Goal: Task Accomplishment & Management: Manage account settings

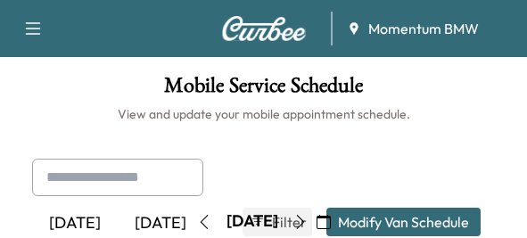
scroll to position [446, 0]
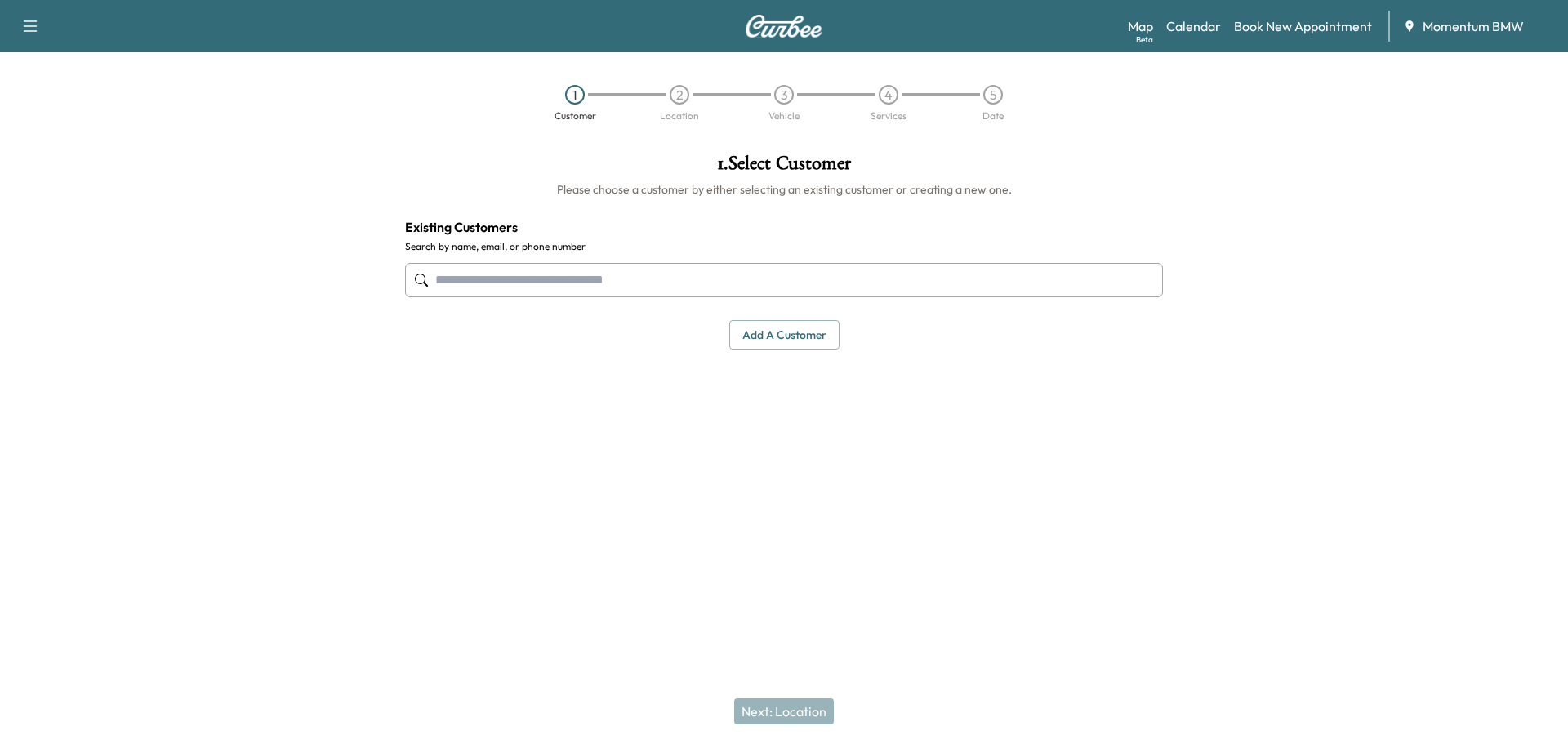
click at [1199, 23] on link "Calendar" at bounding box center [1194, 26] width 55 height 19
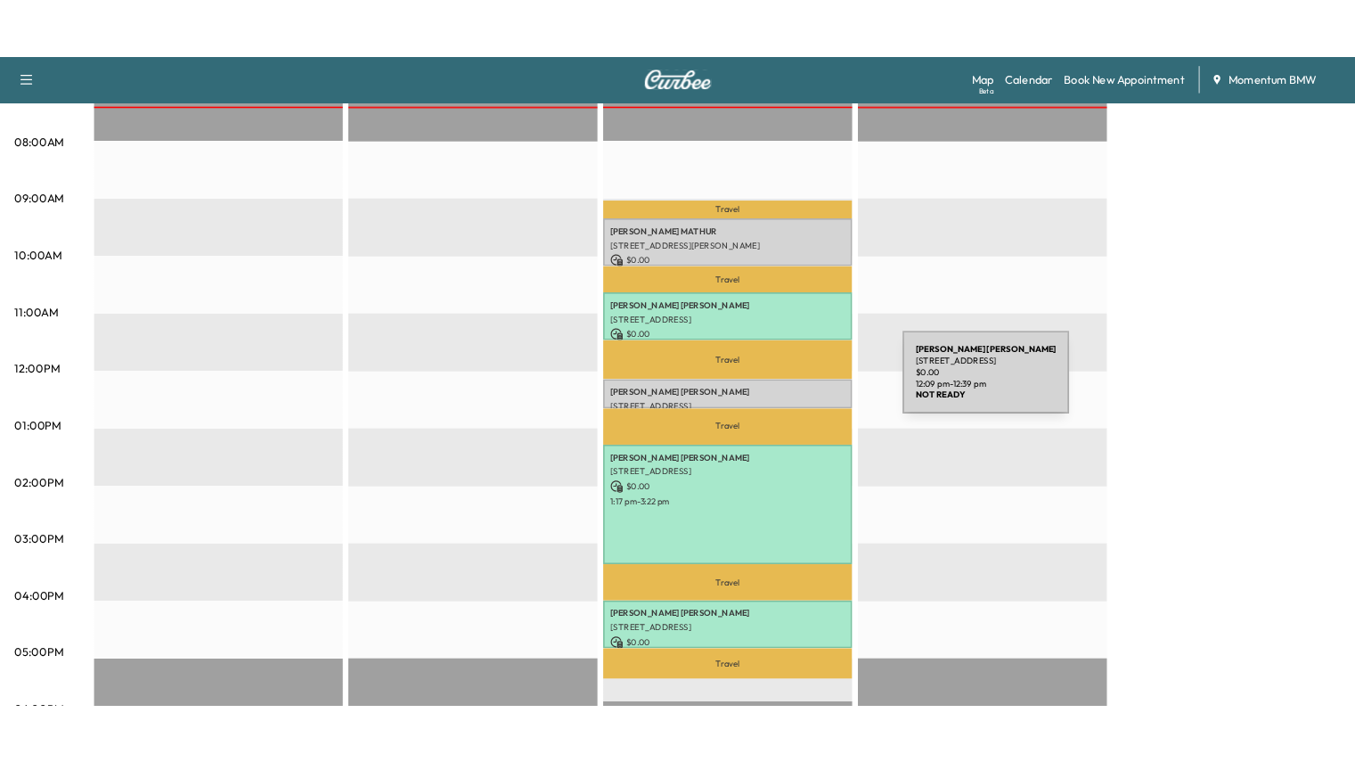
scroll to position [446, 0]
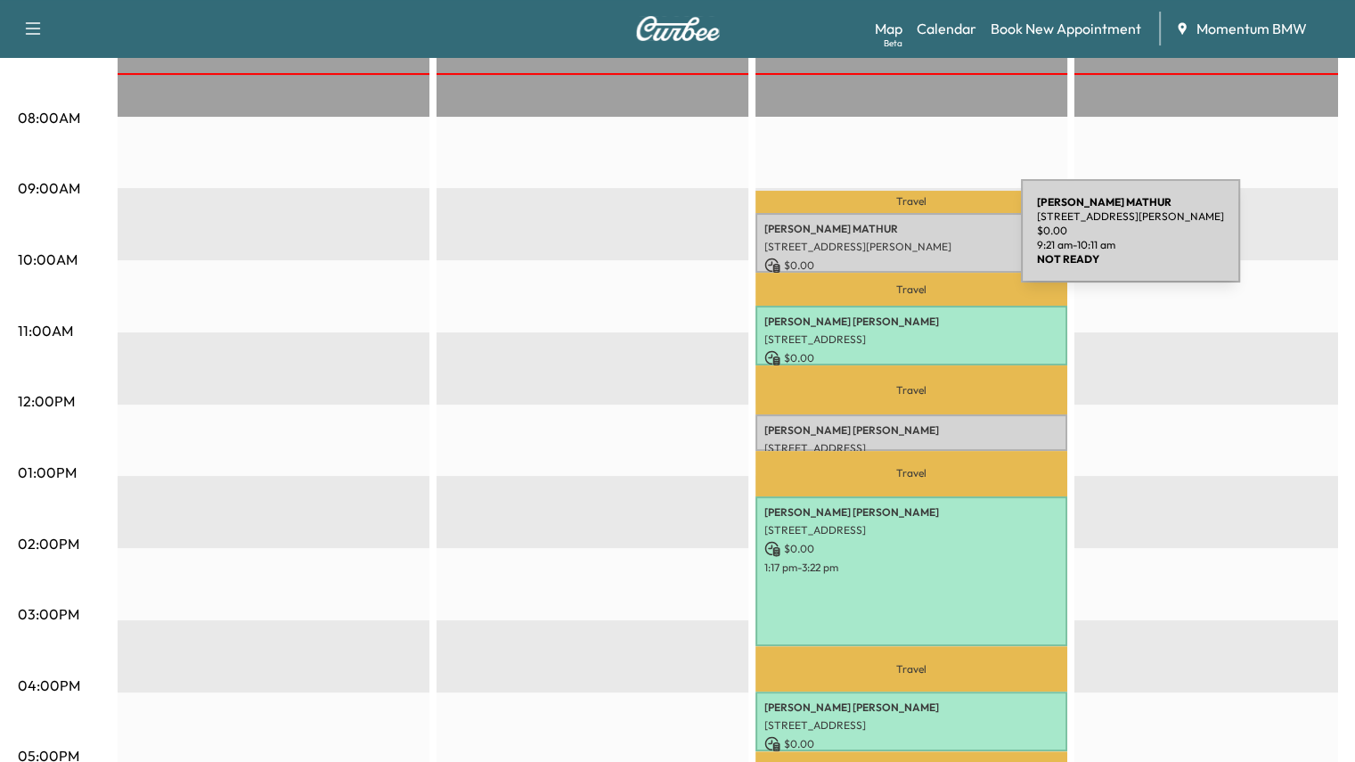
click at [888, 242] on p "[STREET_ADDRESS][PERSON_NAME]" at bounding box center [912, 247] width 294 height 14
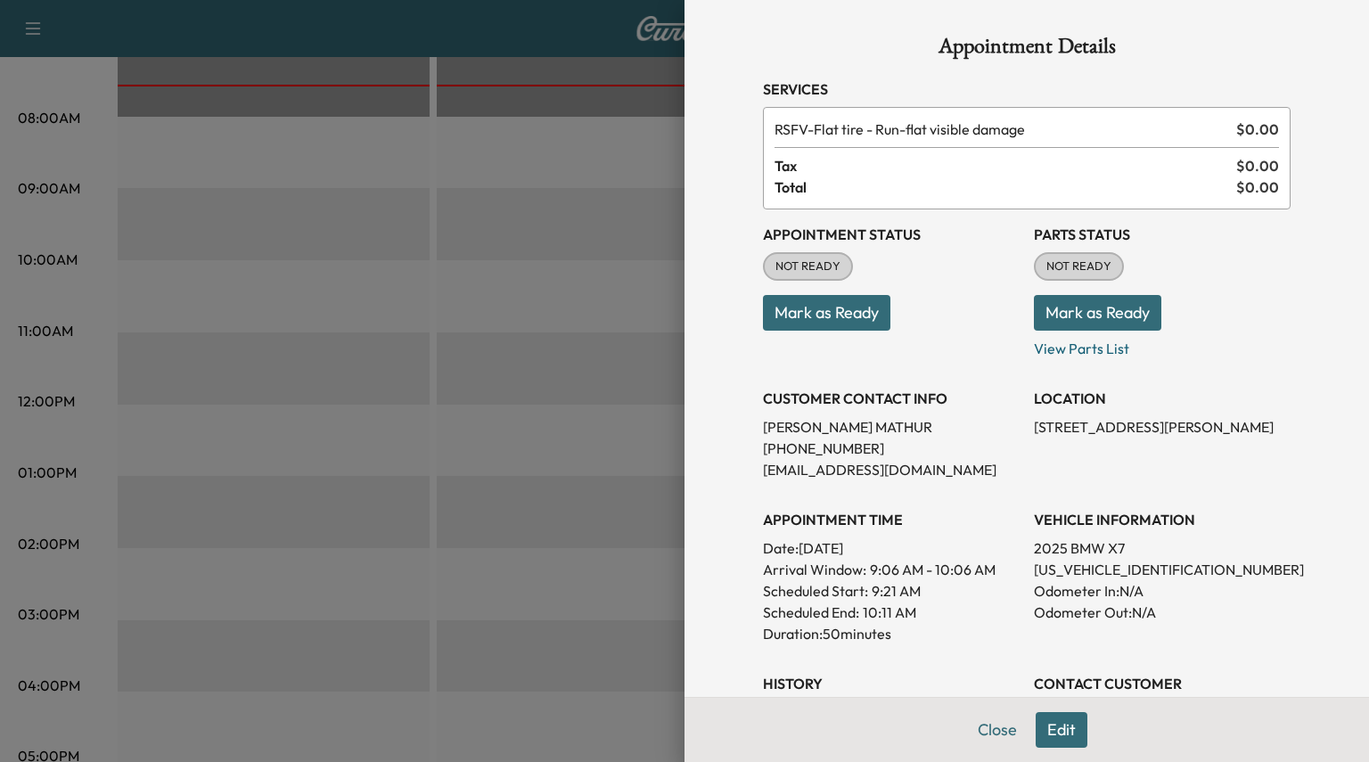
click at [1048, 315] on button "Mark as Ready" at bounding box center [1097, 313] width 127 height 36
click at [988, 731] on button "Close" at bounding box center [997, 730] width 62 height 36
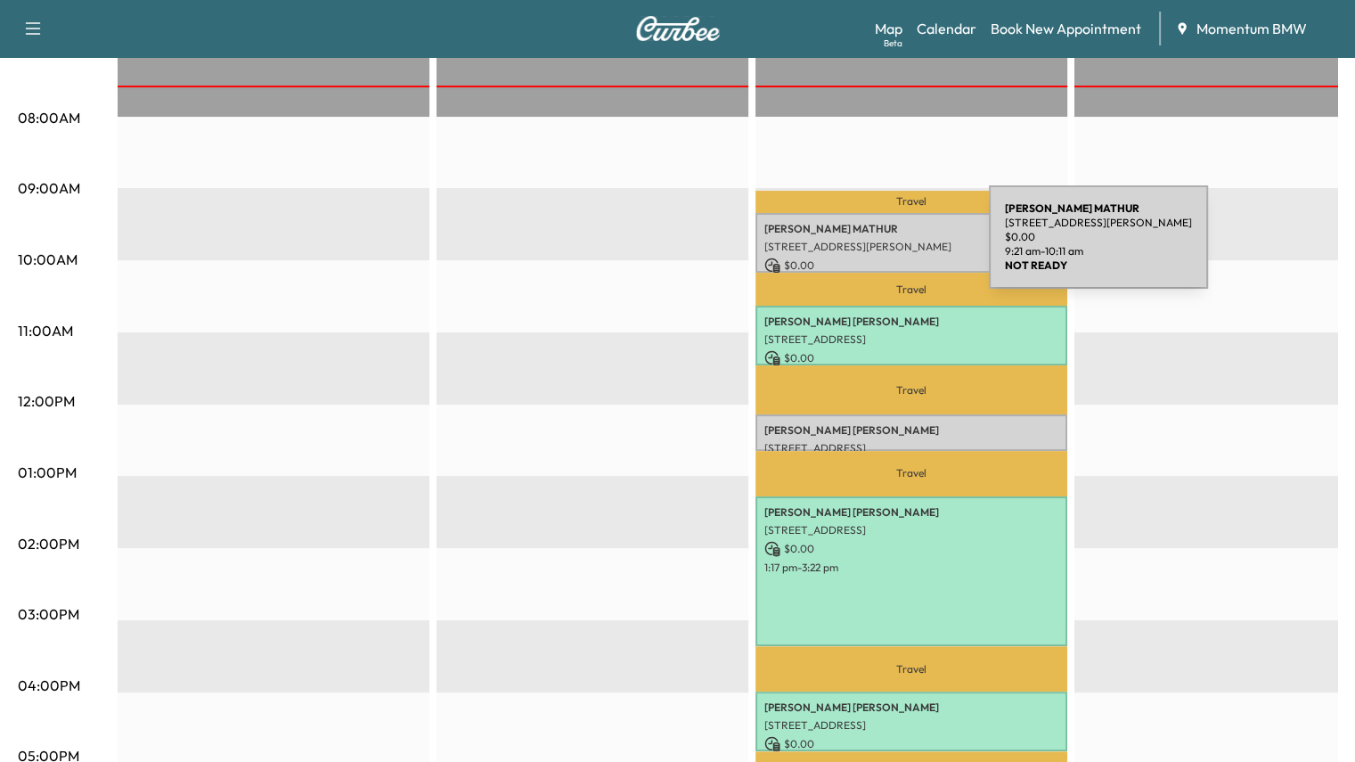
click at [856, 248] on p "[STREET_ADDRESS][PERSON_NAME]" at bounding box center [912, 247] width 294 height 14
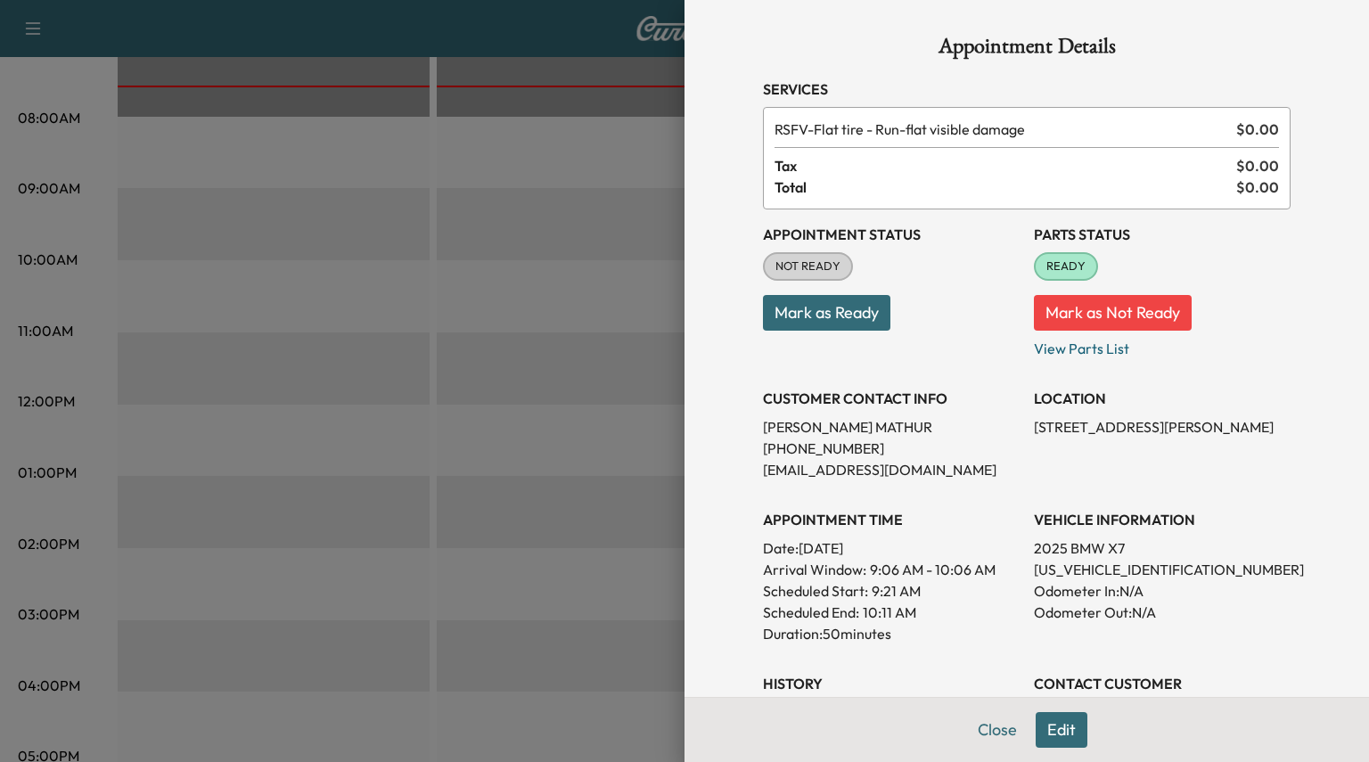
click at [798, 302] on button "Mark as Ready" at bounding box center [826, 313] width 127 height 36
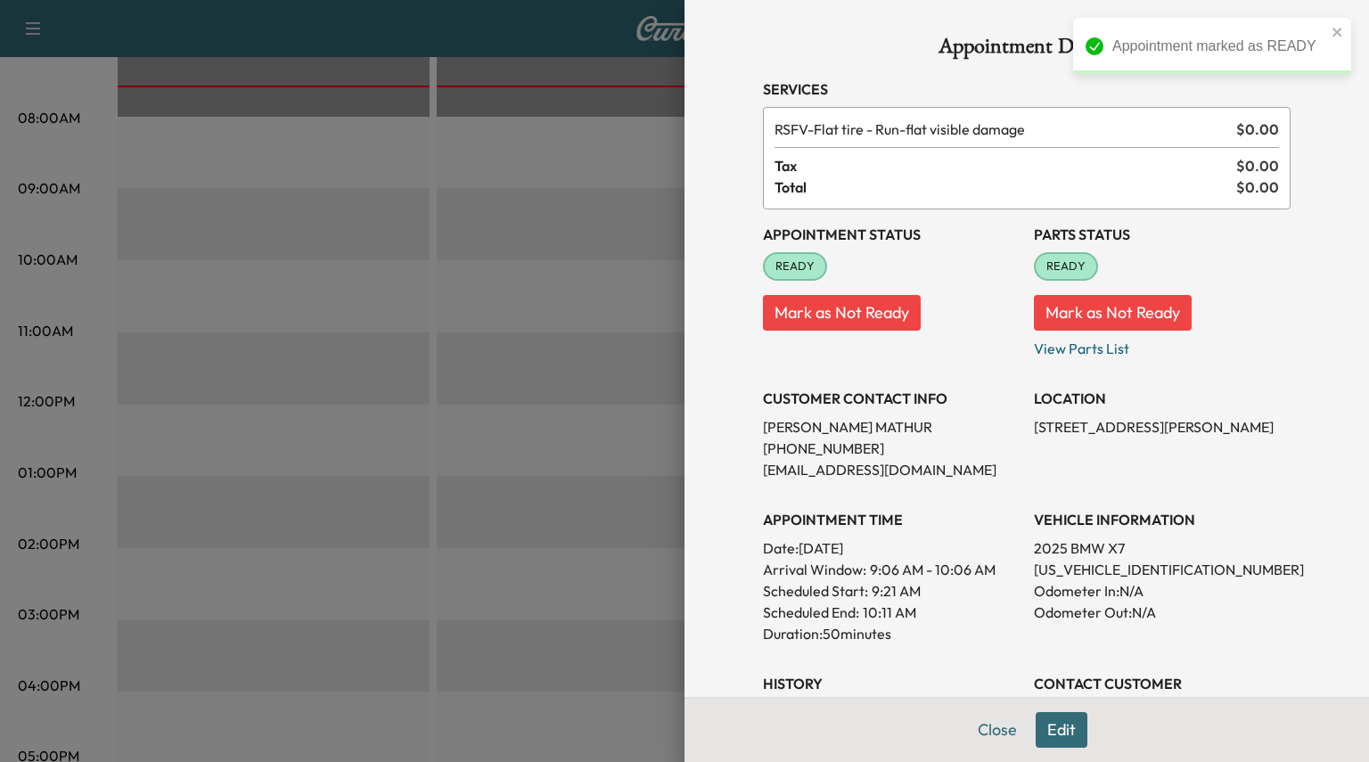
click at [973, 732] on button "Close" at bounding box center [997, 730] width 62 height 36
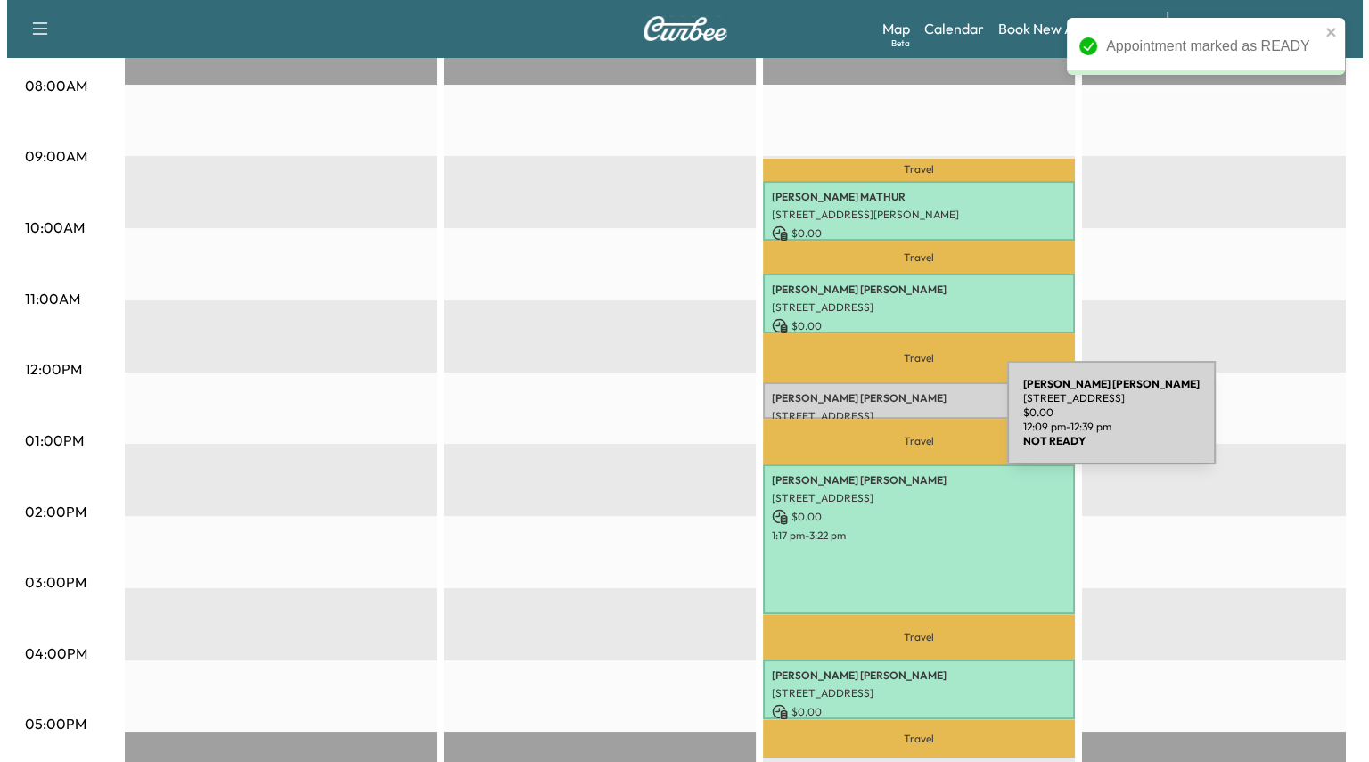
scroll to position [535, 0]
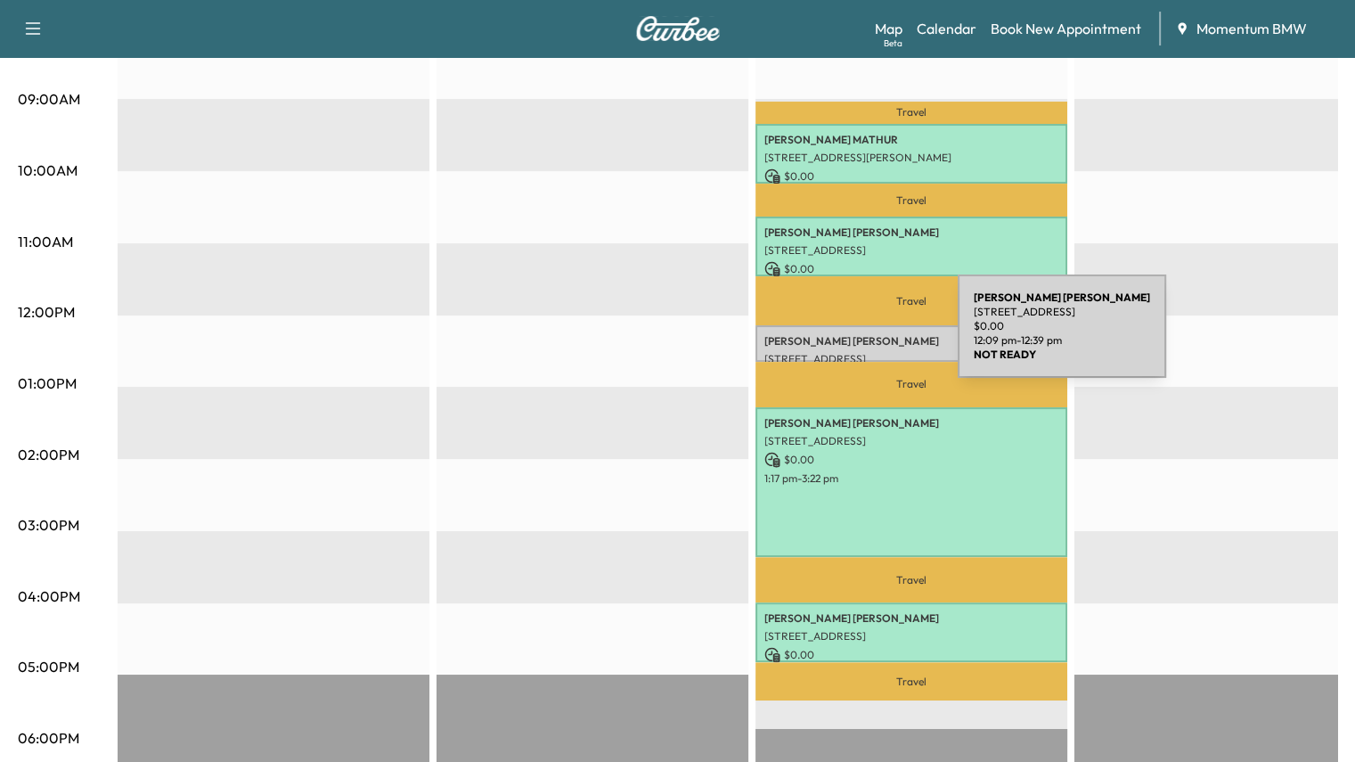
click at [824, 337] on p "[PERSON_NAME]" at bounding box center [912, 341] width 294 height 14
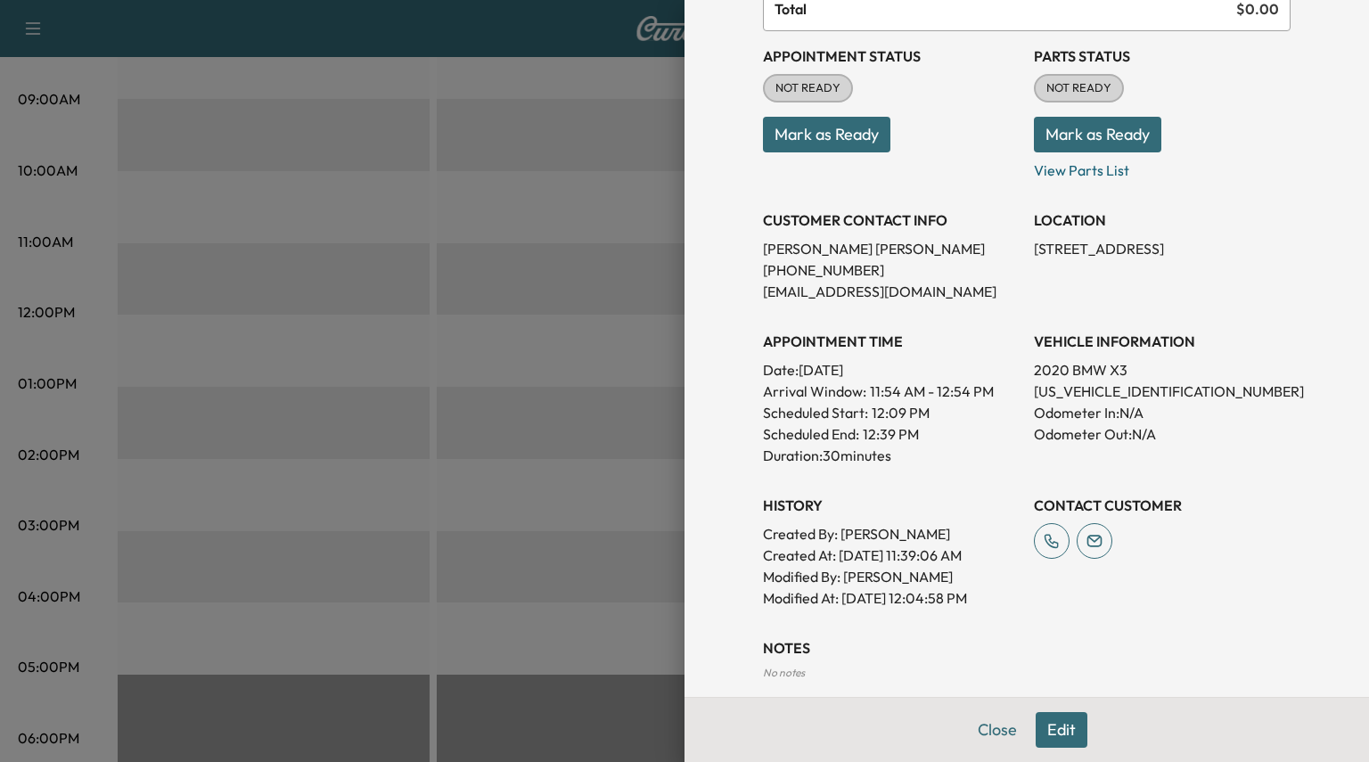
click at [1047, 727] on button "Edit" at bounding box center [1062, 730] width 52 height 36
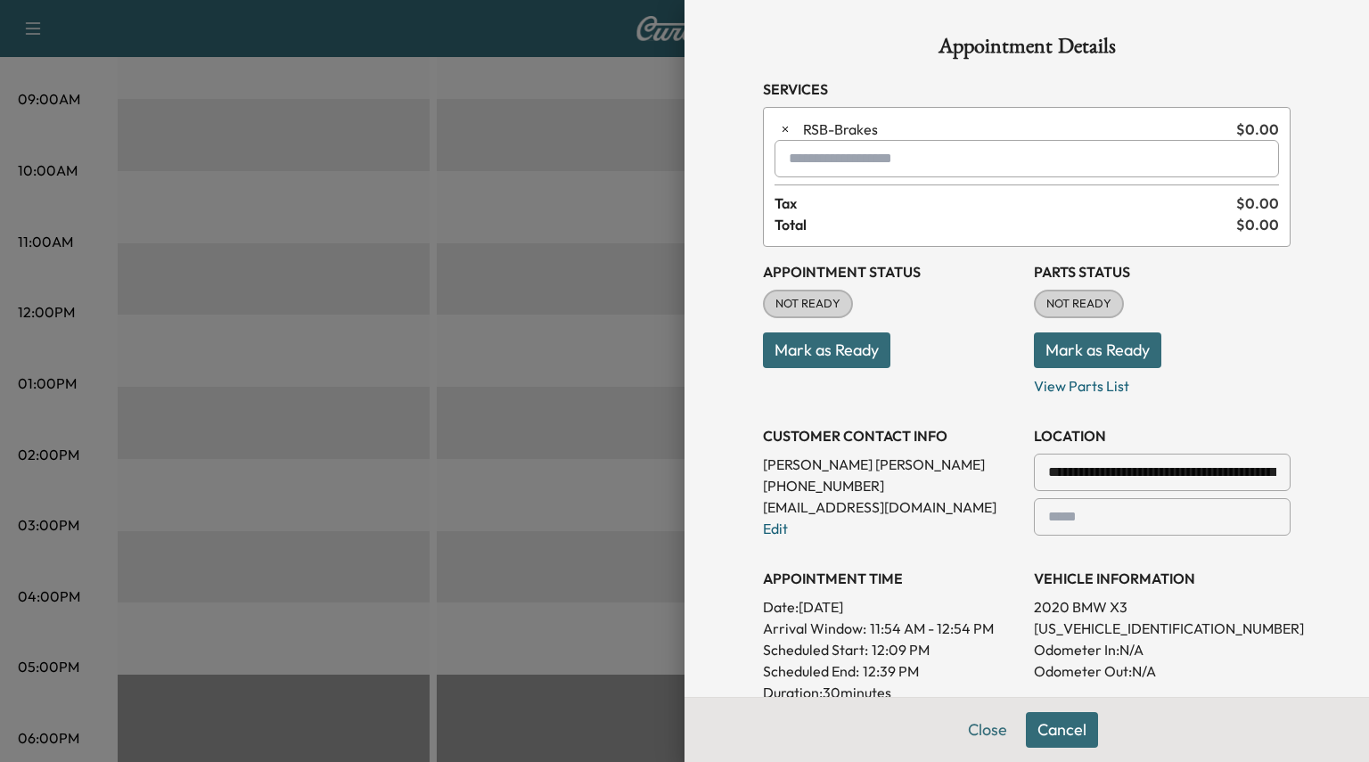
scroll to position [0, 0]
click at [815, 159] on input "text" at bounding box center [1026, 158] width 504 height 37
type input "*"
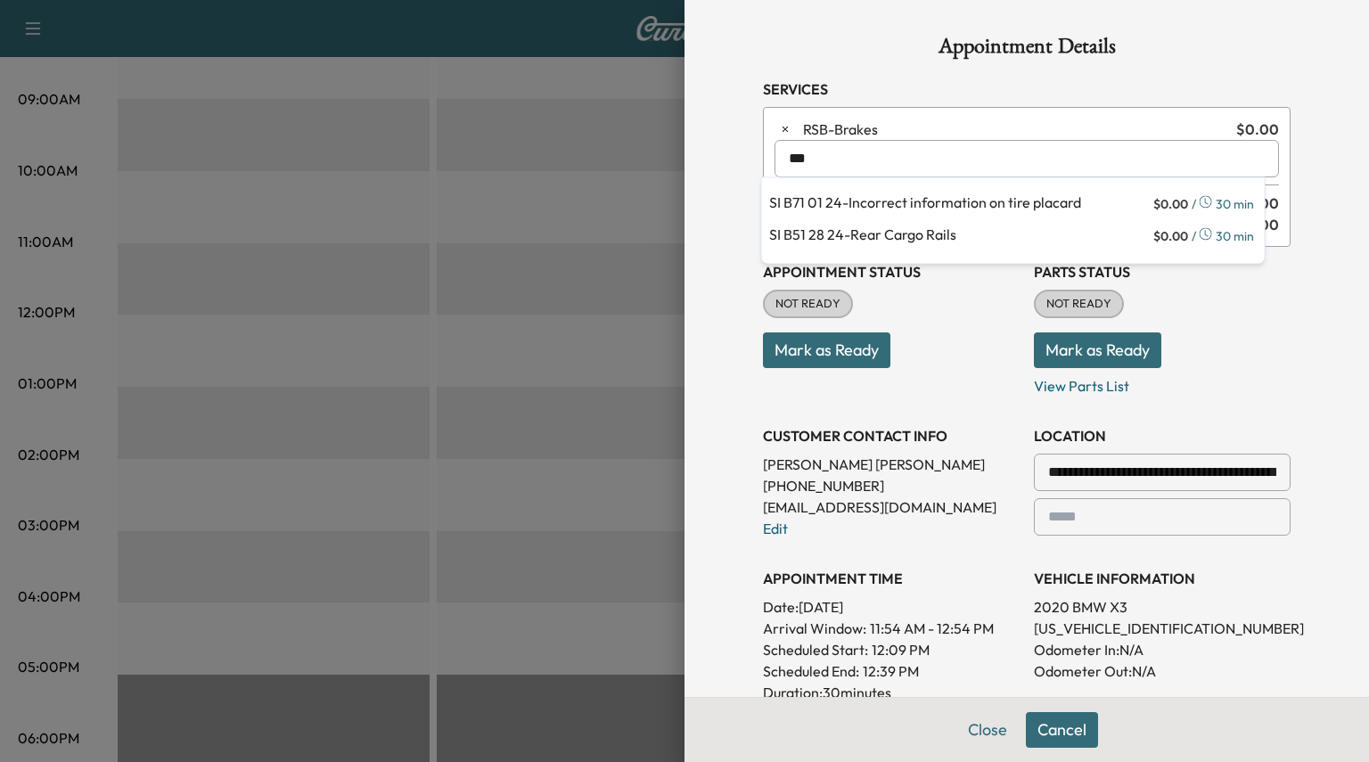
click at [952, 234] on p "SI B51 28 24 - Rear Cargo Rails" at bounding box center [959, 236] width 381 height 25
type input "**********"
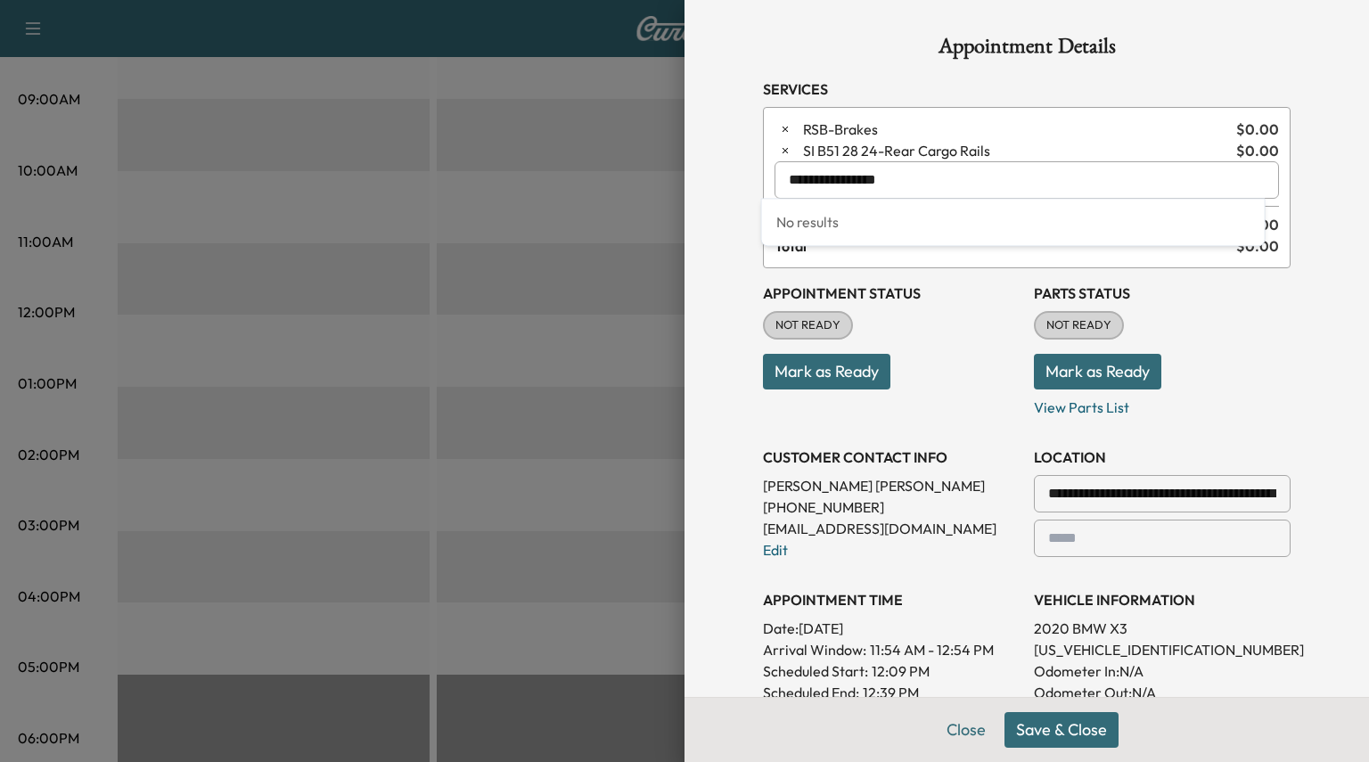
drag, startPoint x: 893, startPoint y: 180, endPoint x: 670, endPoint y: 157, distance: 224.0
click at [684, 157] on div "**********" at bounding box center [1026, 381] width 684 height 762
click at [820, 221] on p "BGBG - Replace Brake Fluid" at bounding box center [968, 225] width 399 height 25
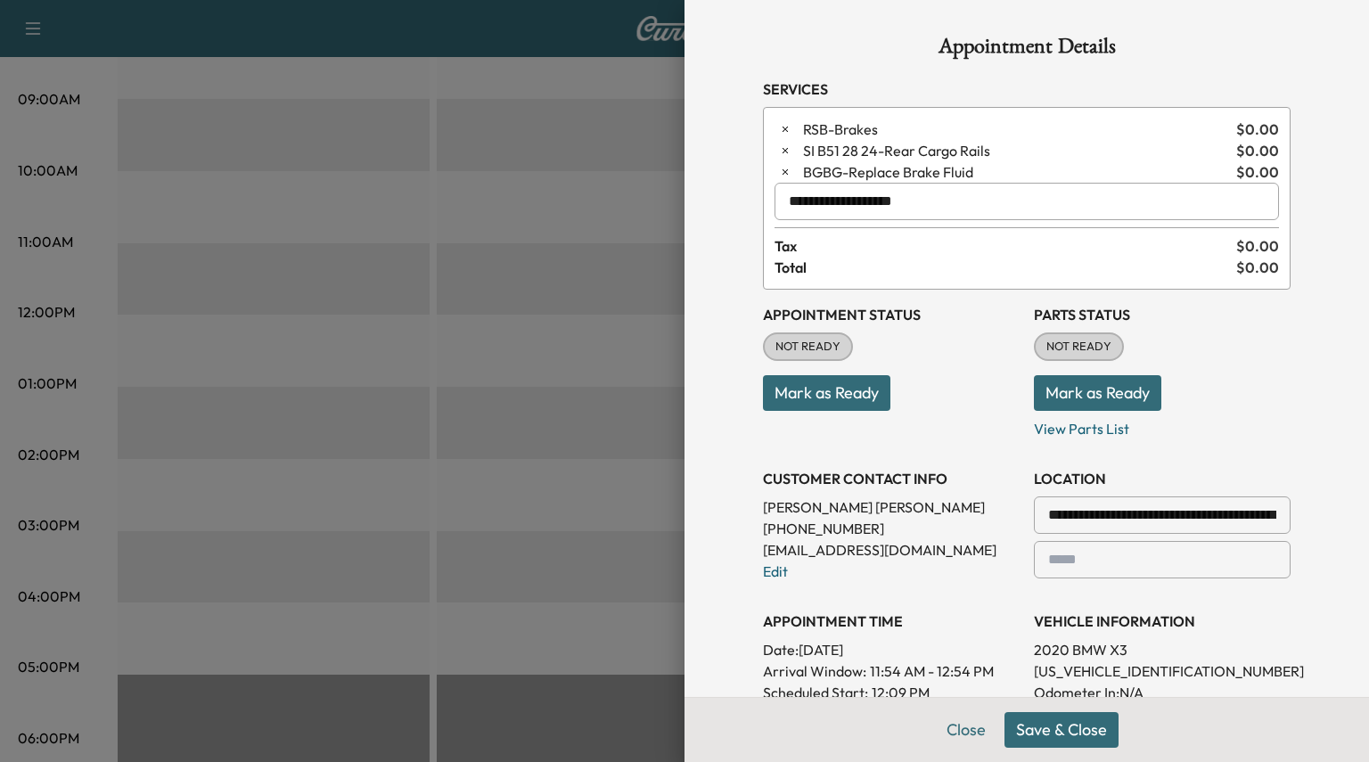
type input "**********"
click at [861, 207] on input "text" at bounding box center [1026, 201] width 504 height 37
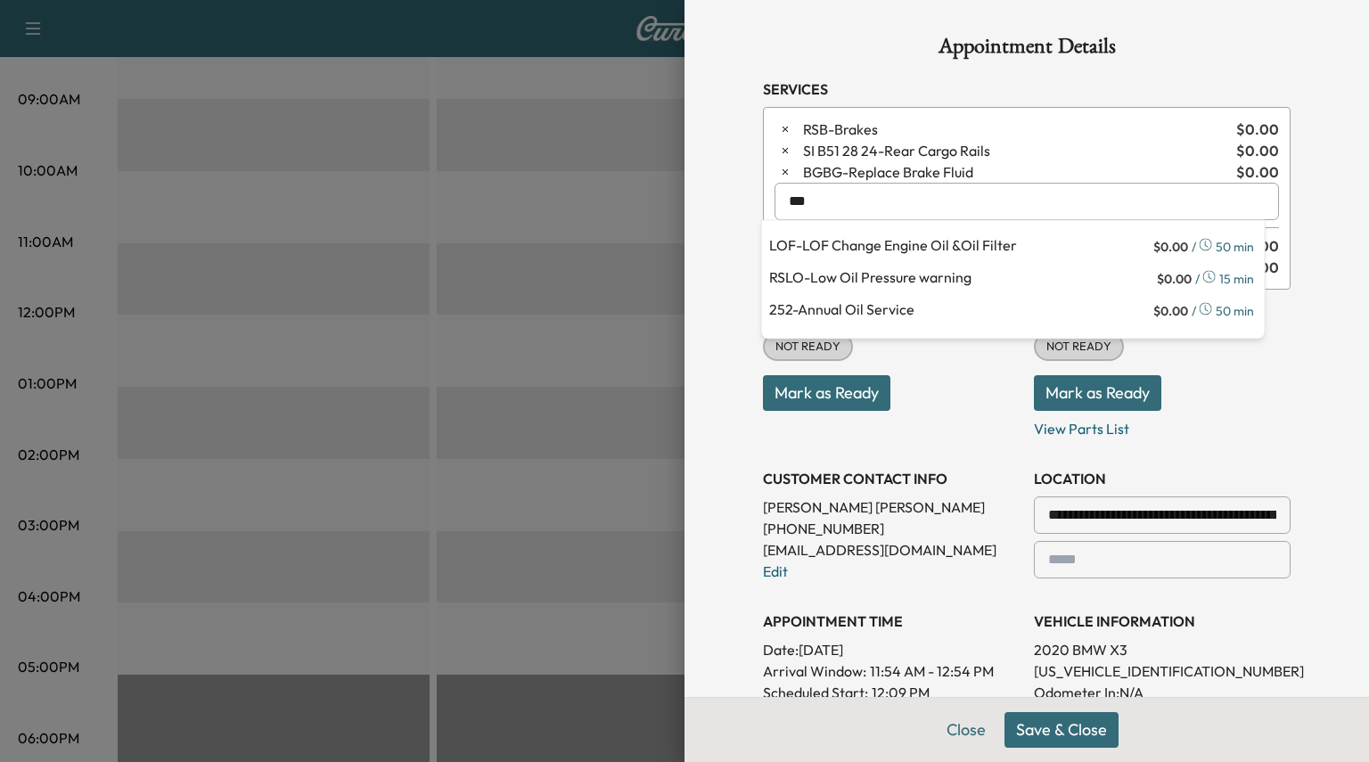
click at [872, 245] on p "LOF - LOF Change Engine Oil &Oil Filter" at bounding box center [959, 246] width 381 height 25
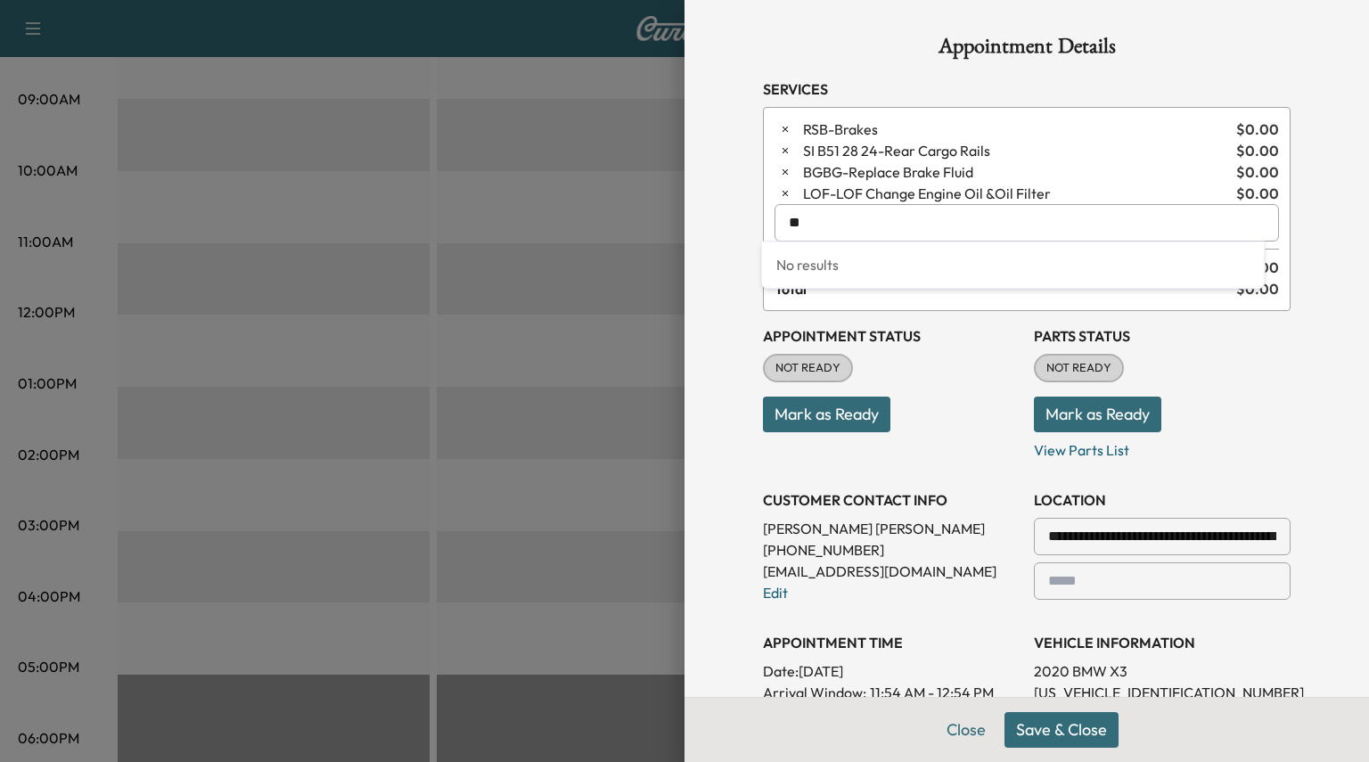
type input "*"
click at [1028, 724] on button "Save & Close" at bounding box center [1061, 730] width 114 height 36
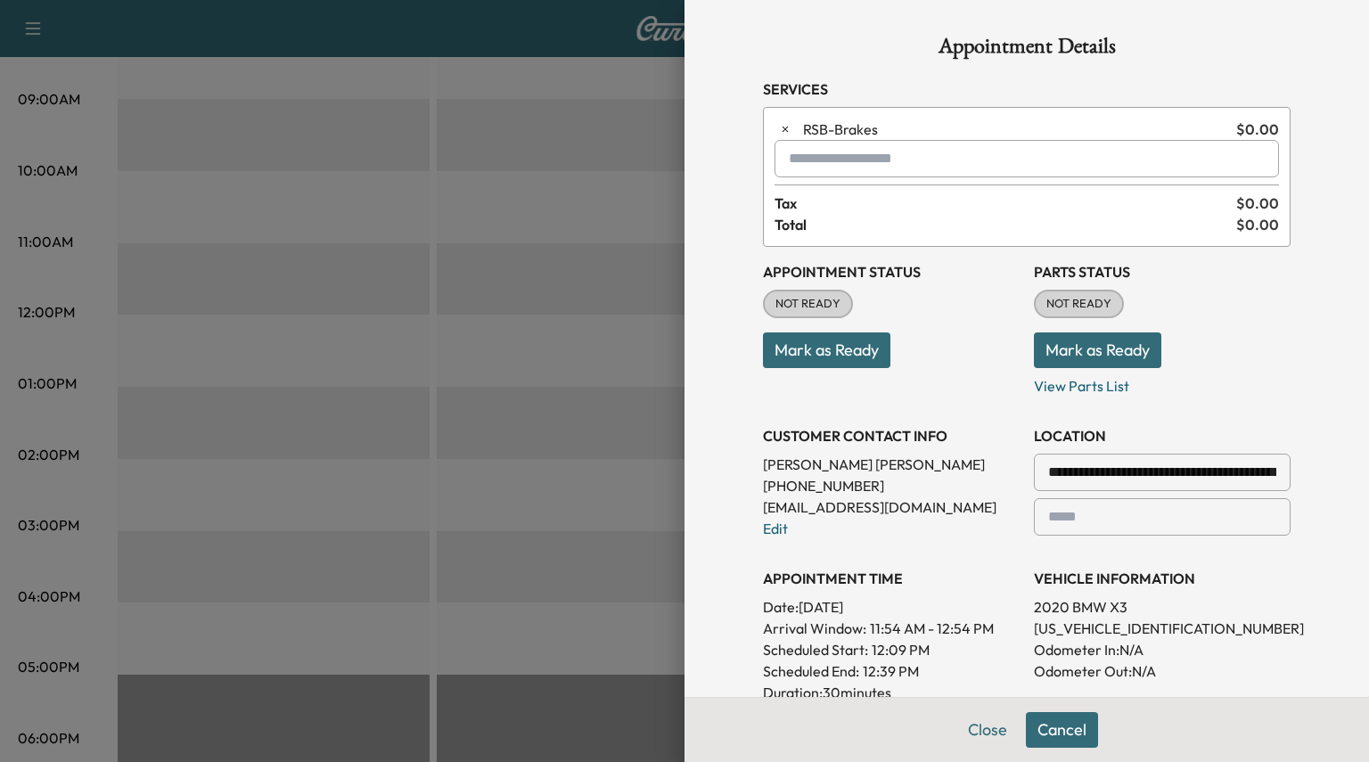
click at [968, 730] on button "Close" at bounding box center [987, 730] width 62 height 36
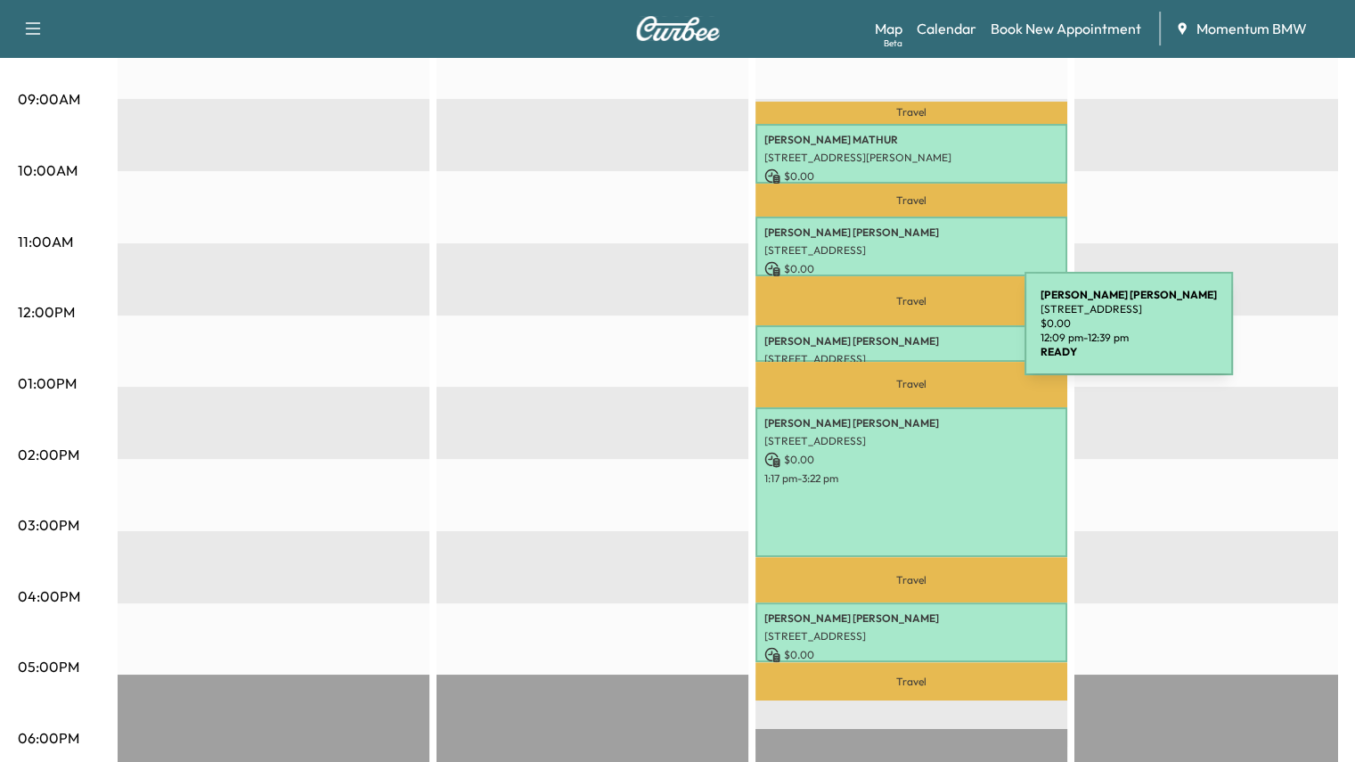
drag, startPoint x: 891, startPoint y: 334, endPoint x: 882, endPoint y: 332, distance: 9.1
click at [882, 334] on p "[PERSON_NAME]" at bounding box center [912, 341] width 294 height 14
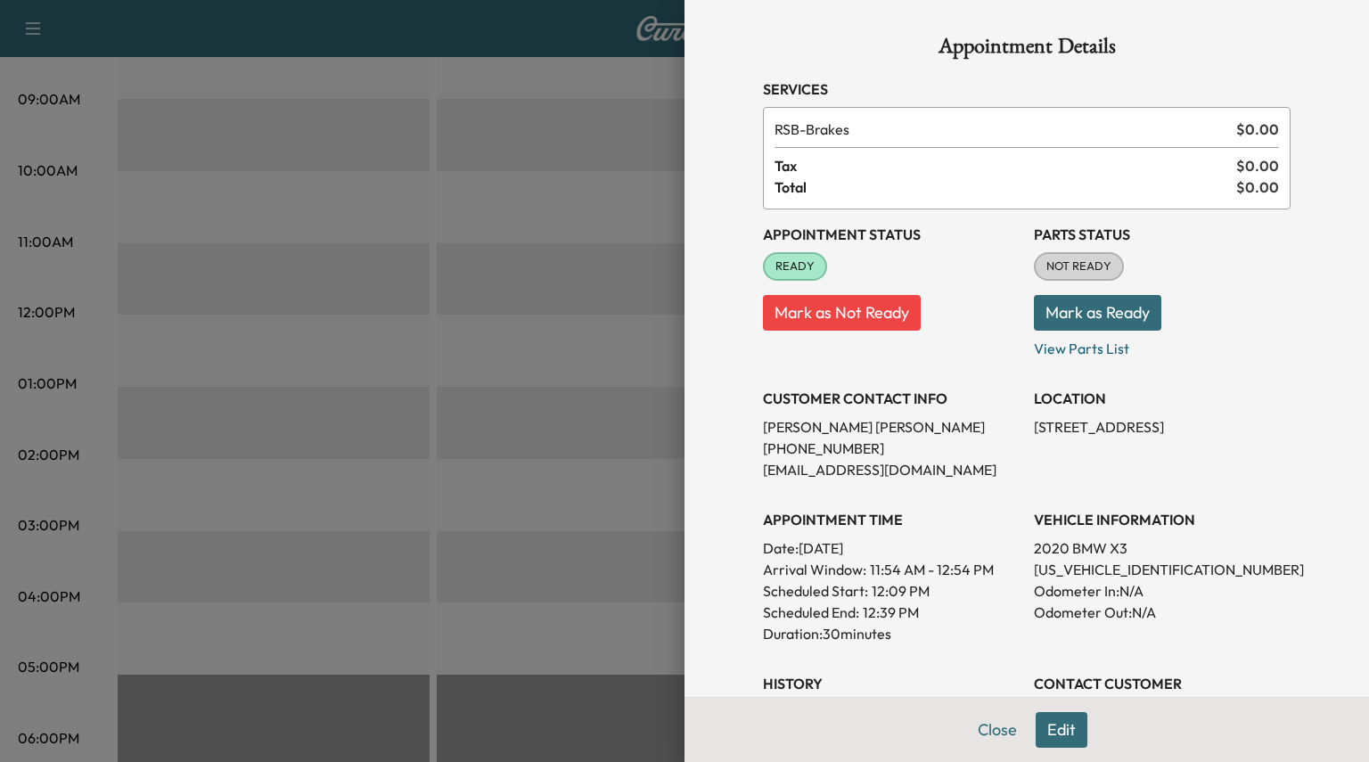
click at [783, 353] on div "Appointment Status READY Mark as Not Ready" at bounding box center [891, 284] width 257 height 150
click at [787, 250] on div "Appointment Status READY Mark as Not Ready" at bounding box center [891, 284] width 257 height 150
click at [788, 262] on span "READY" at bounding box center [795, 267] width 61 height 18
click at [779, 307] on button "Mark as Not Ready" at bounding box center [842, 313] width 158 height 36
click at [982, 733] on button "Close" at bounding box center [997, 730] width 62 height 36
